Goal: Task Accomplishment & Management: Manage account settings

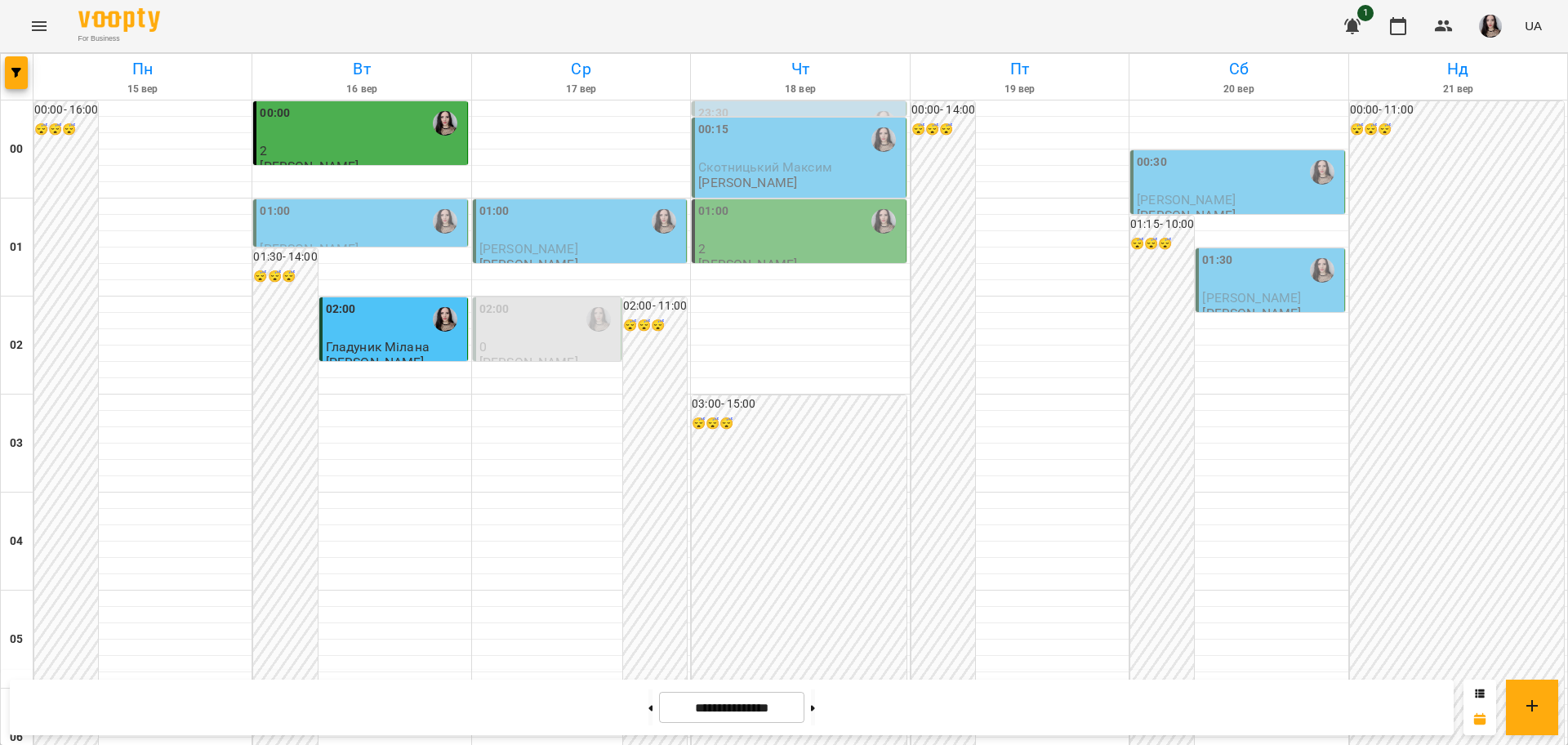
scroll to position [1419, 0]
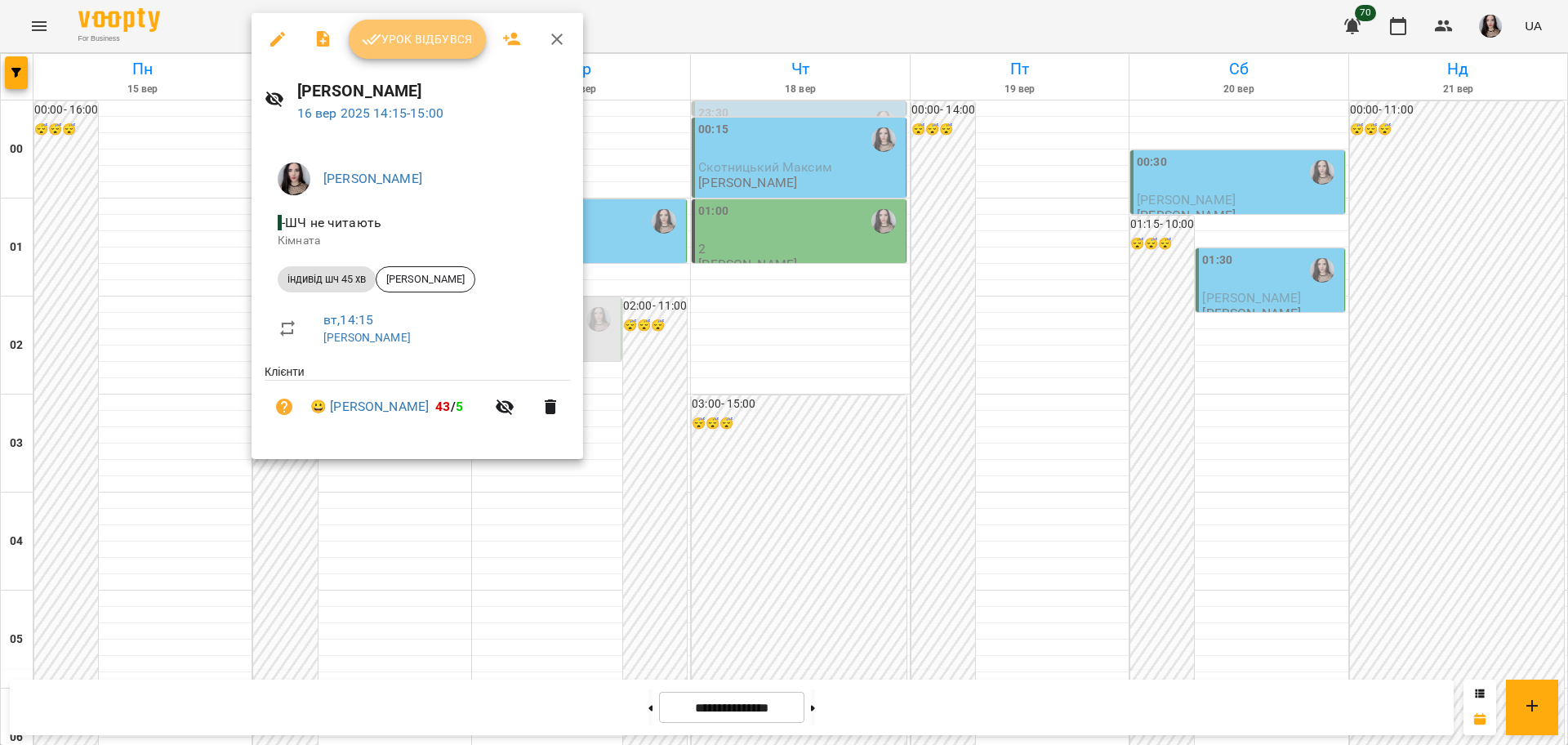
click at [437, 47] on span "Урок відбувся" at bounding box center [416, 40] width 111 height 19
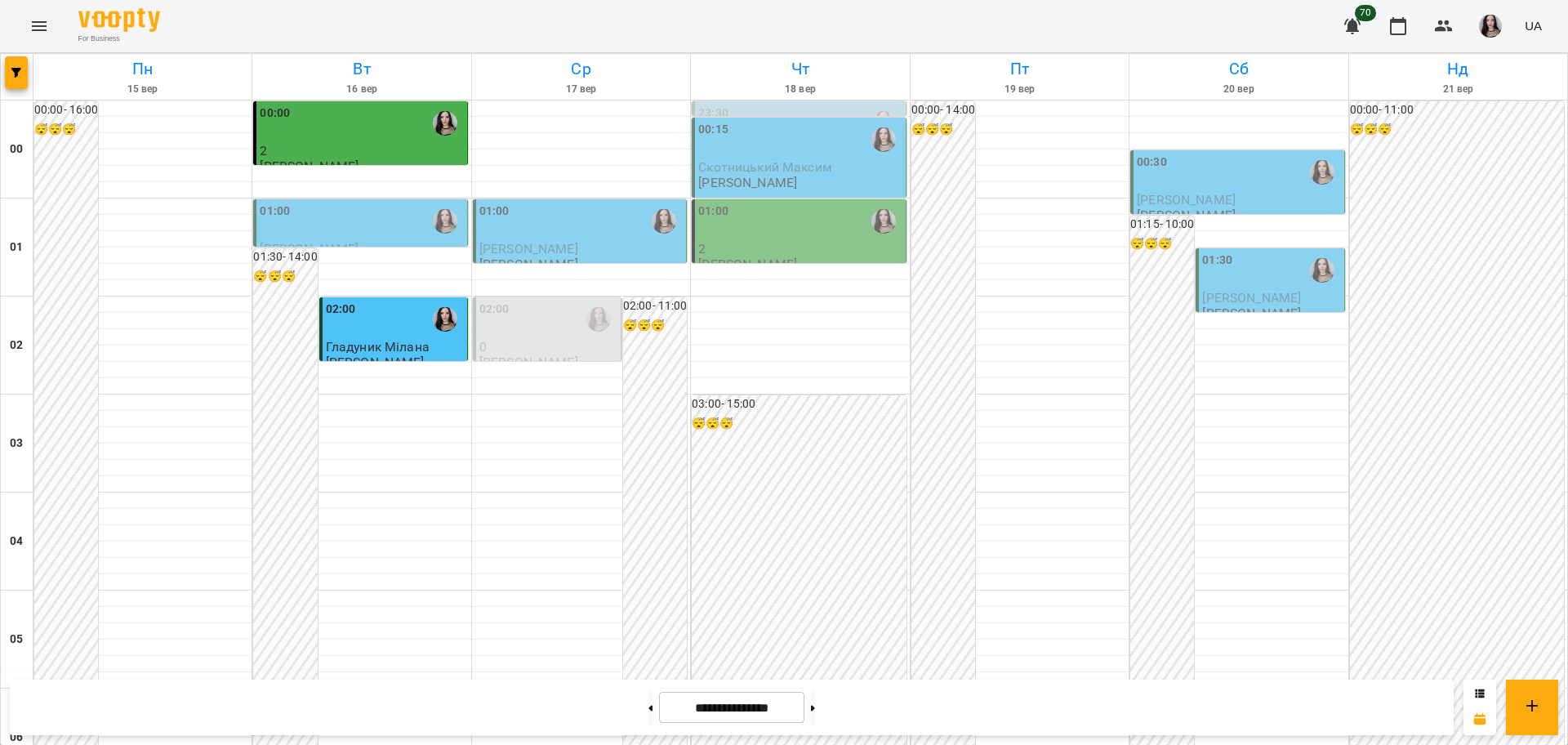
scroll to position [1409, 0]
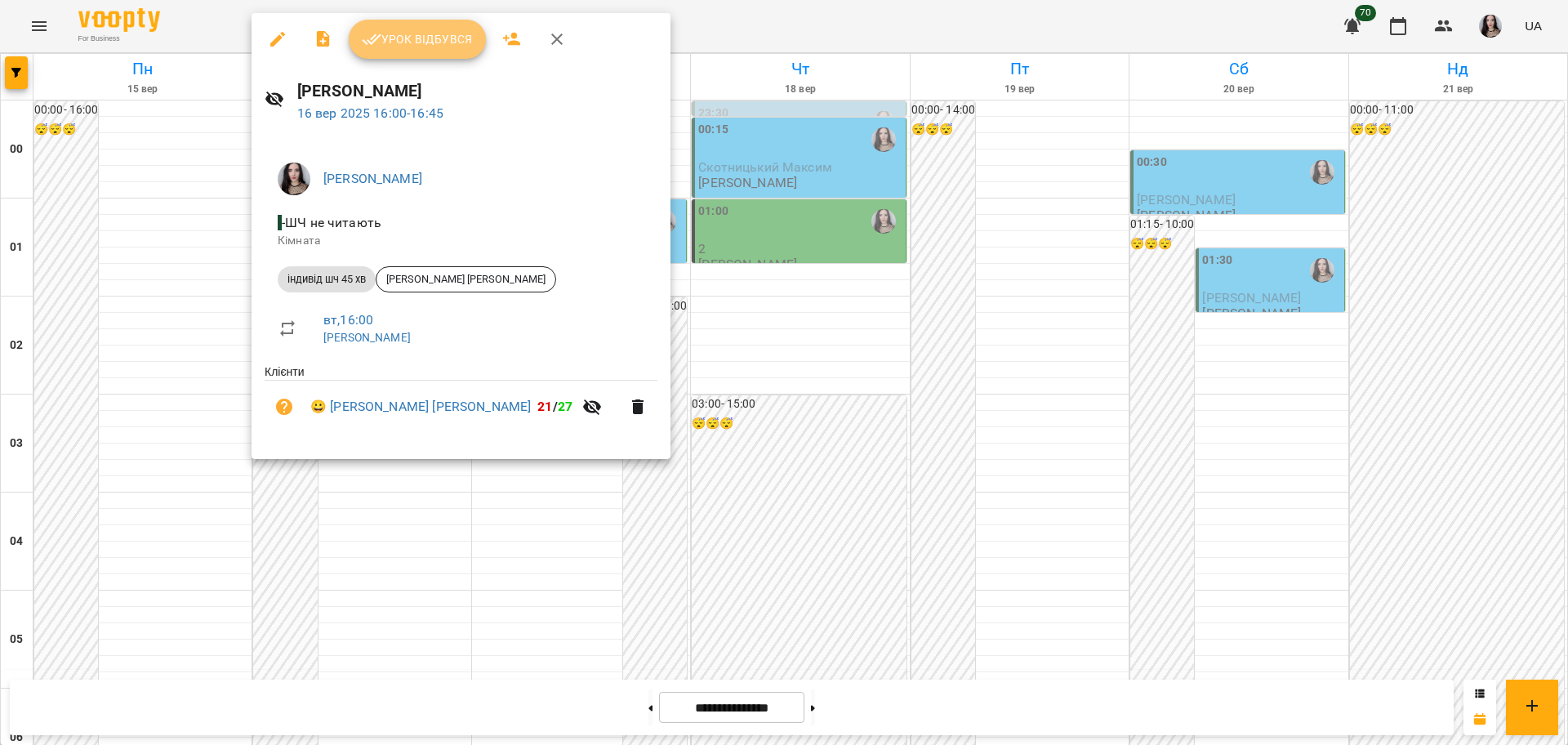
click at [432, 51] on button "Урок відбувся" at bounding box center [417, 39] width 137 height 40
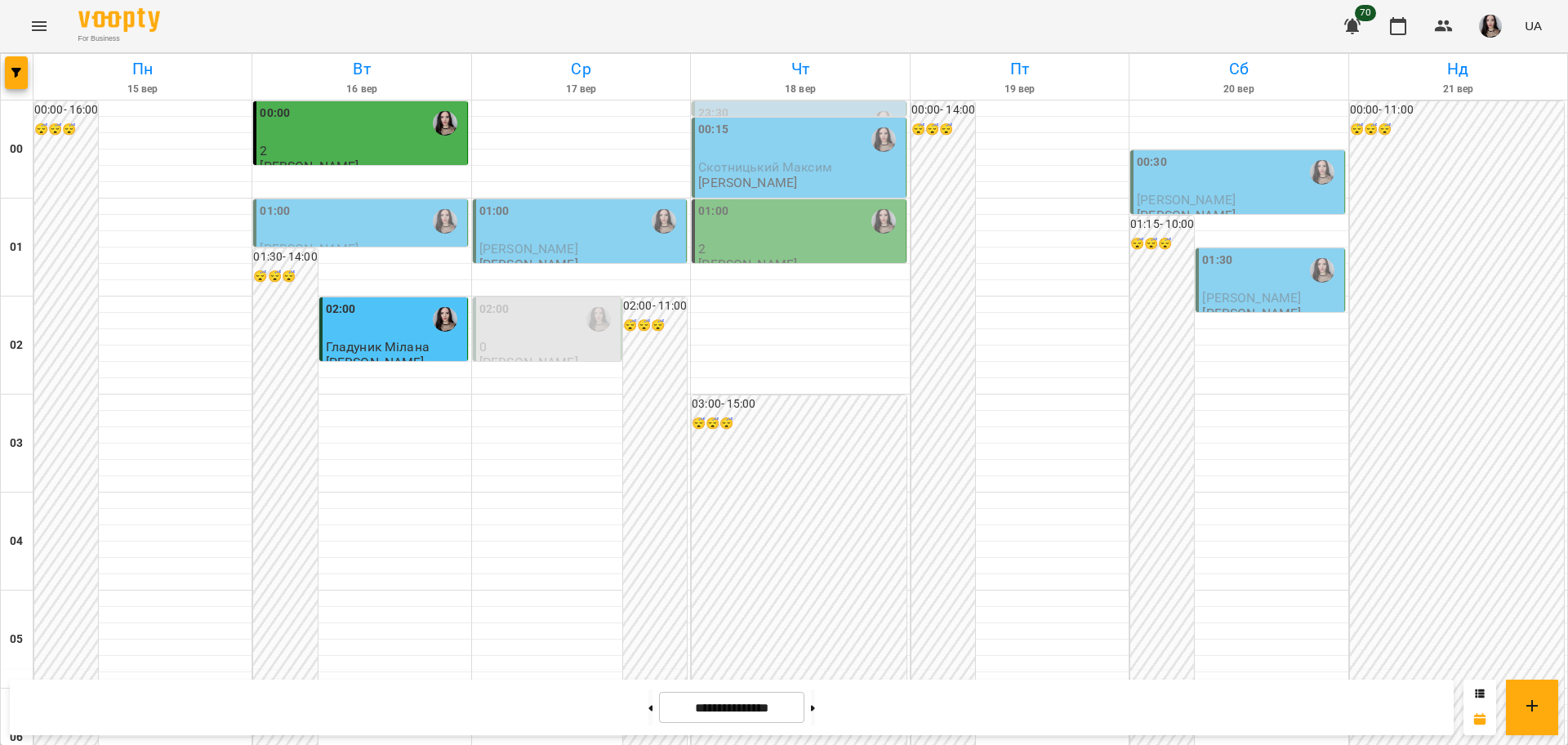
scroll to position [1475, 0]
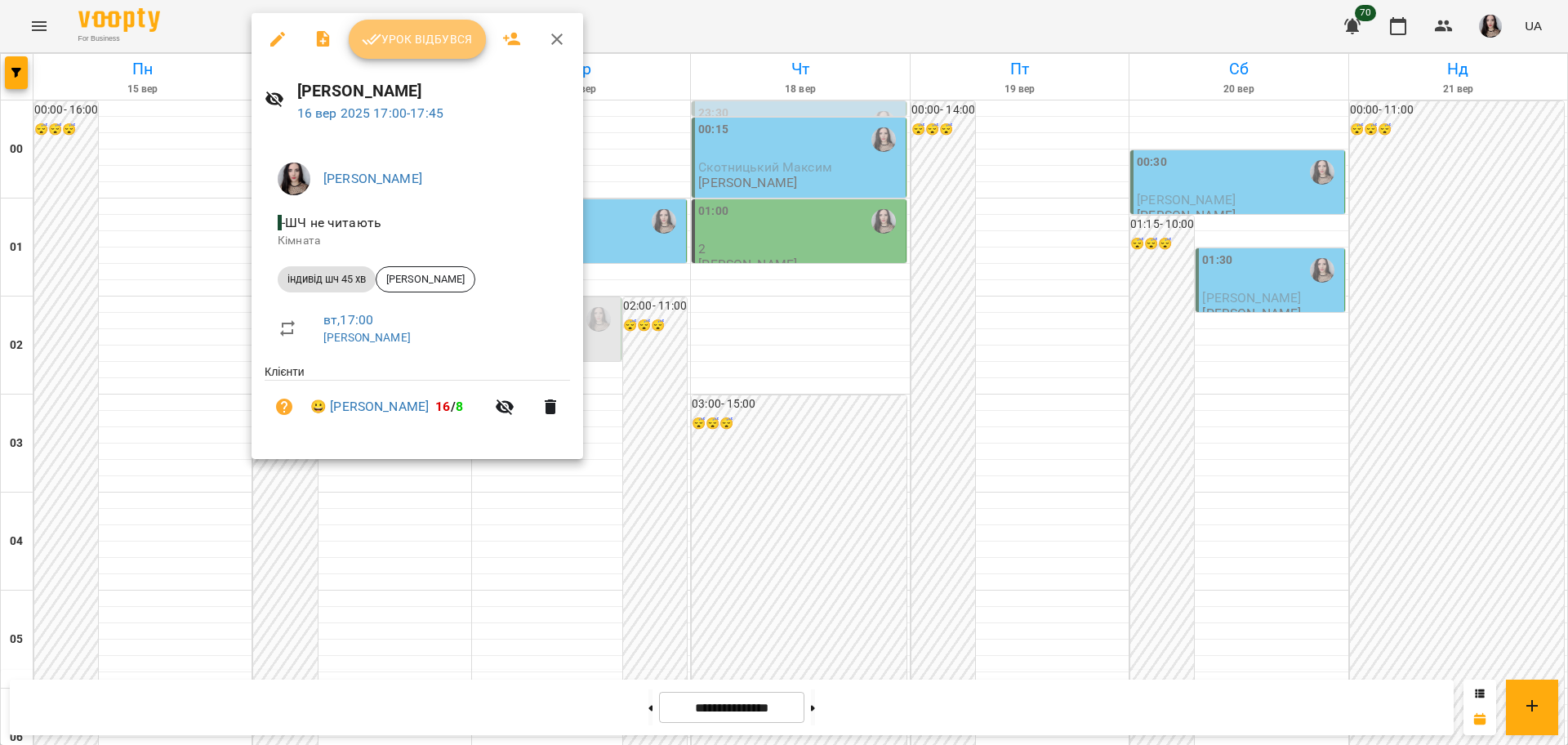
click at [420, 47] on span "Урок відбувся" at bounding box center [416, 40] width 111 height 19
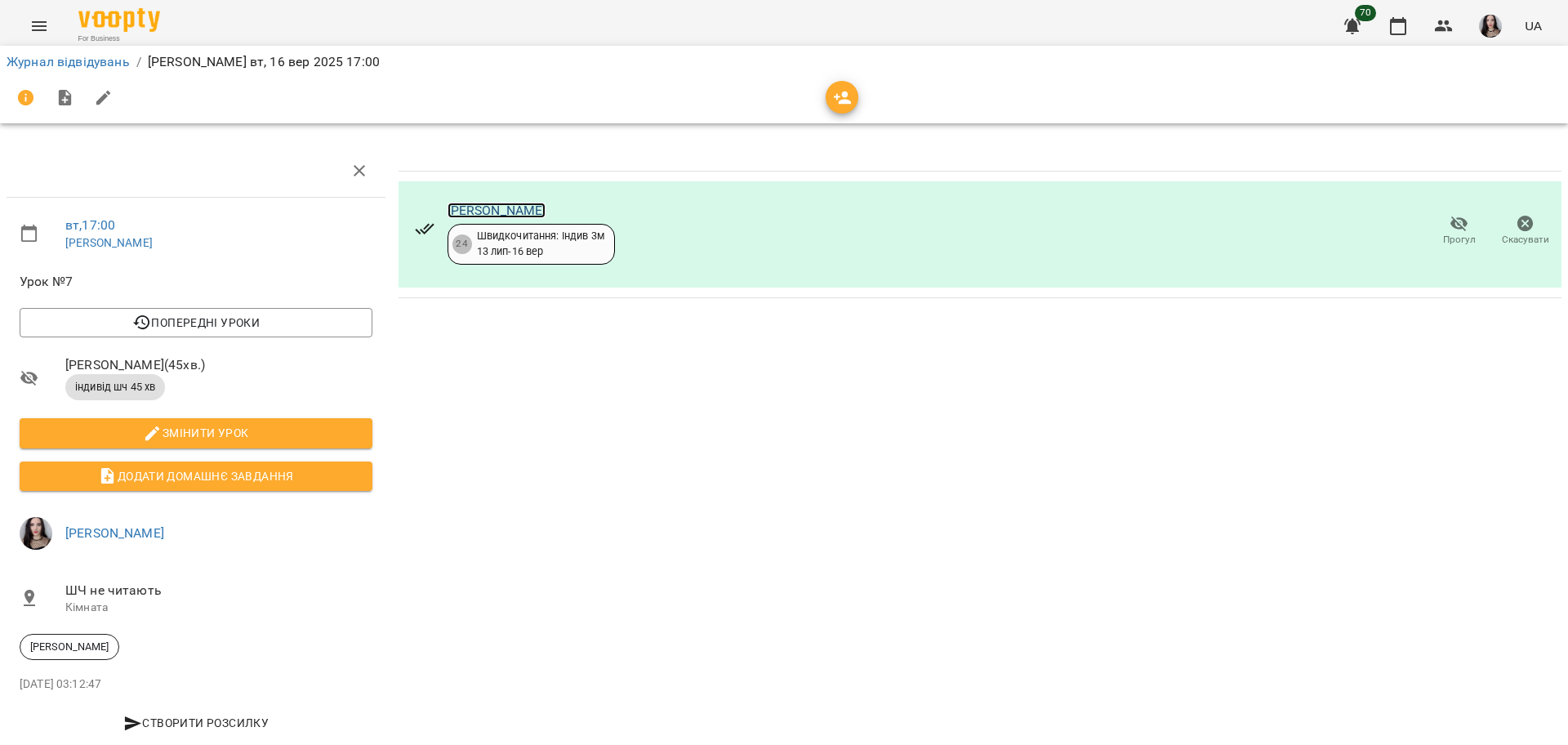
click at [506, 215] on link "[PERSON_NAME]" at bounding box center [496, 210] width 99 height 15
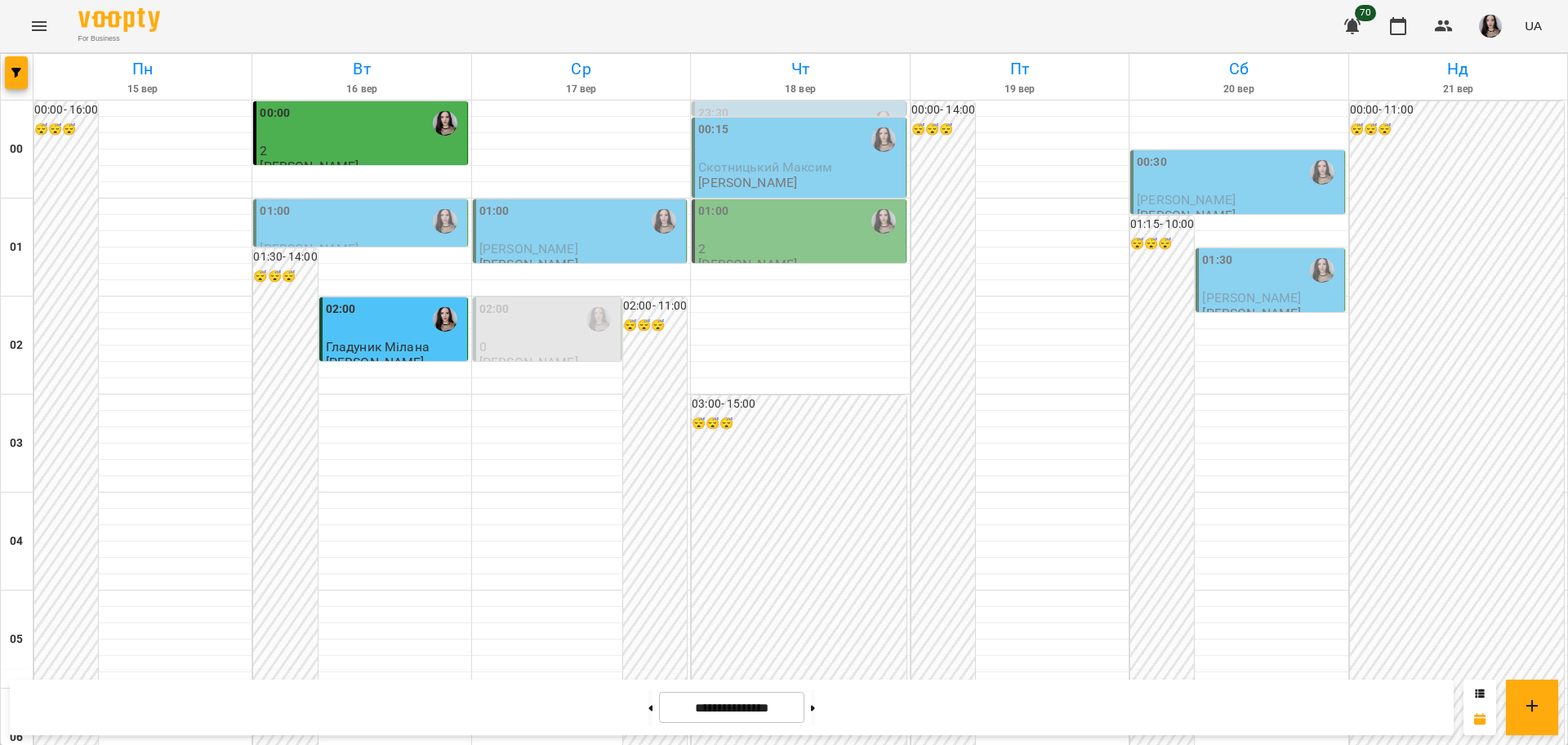
scroll to position [1781, 0]
